Goal: Information Seeking & Learning: Learn about a topic

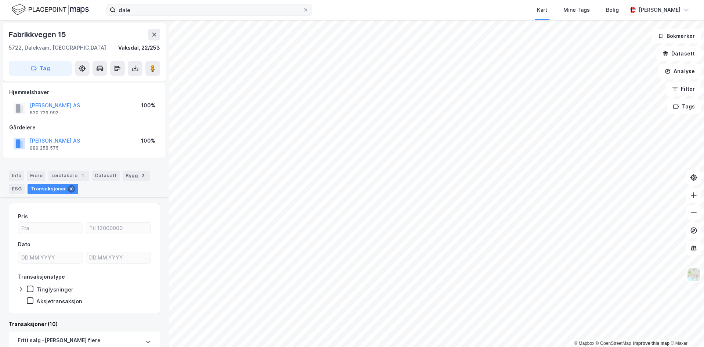
scroll to position [257, 0]
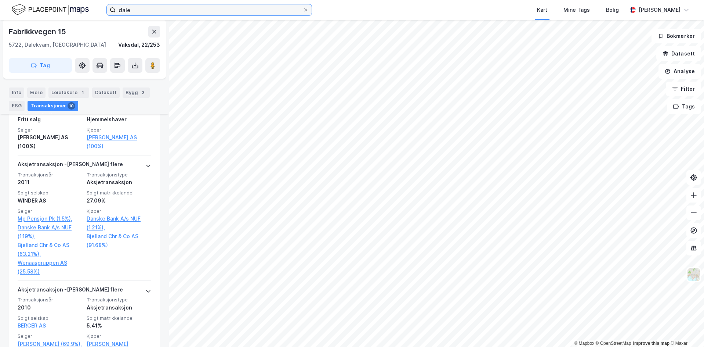
click at [151, 6] on input "dale" at bounding box center [209, 9] width 187 height 11
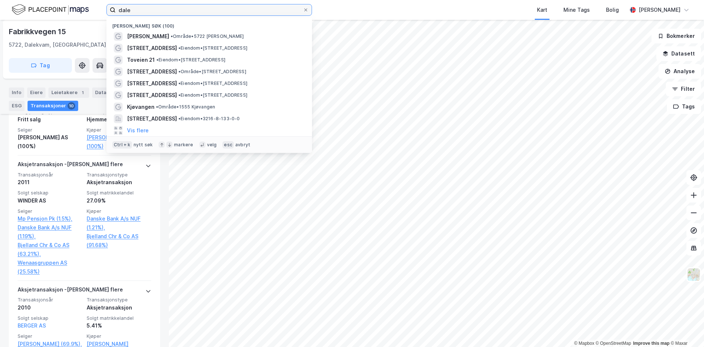
click at [151, 6] on input "dale" at bounding box center [209, 9] width 187 height 11
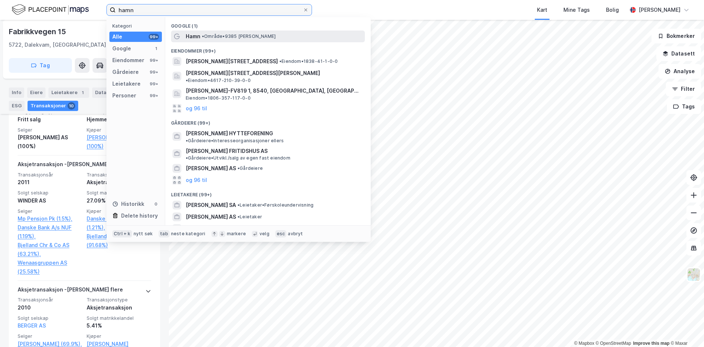
type input "hamn"
click at [269, 34] on div "[PERSON_NAME] • Område • 9385 [PERSON_NAME]" at bounding box center [275, 36] width 178 height 9
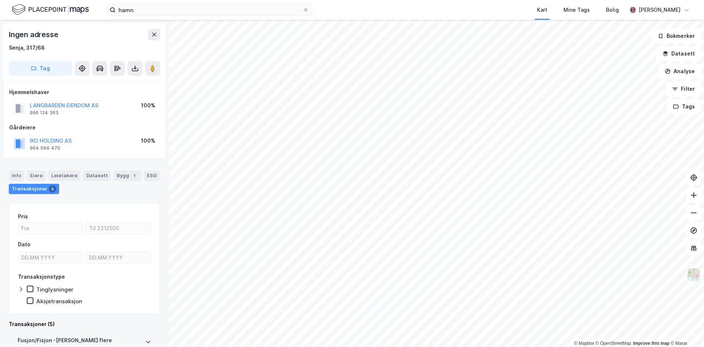
scroll to position [171, 0]
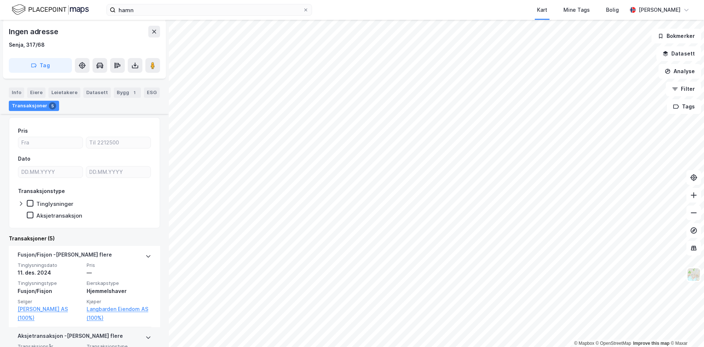
scroll to position [171, 0]
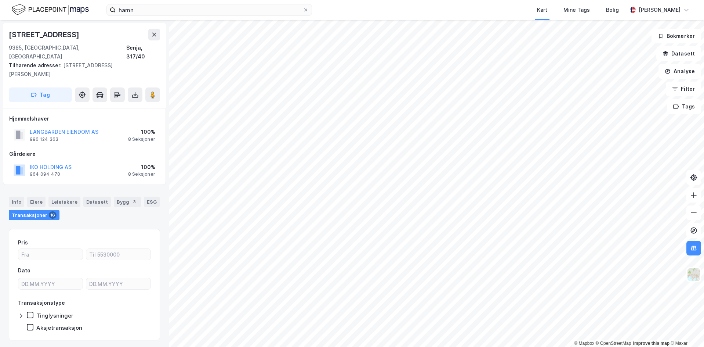
scroll to position [2, 0]
